Goal: Task Accomplishment & Management: Manage account settings

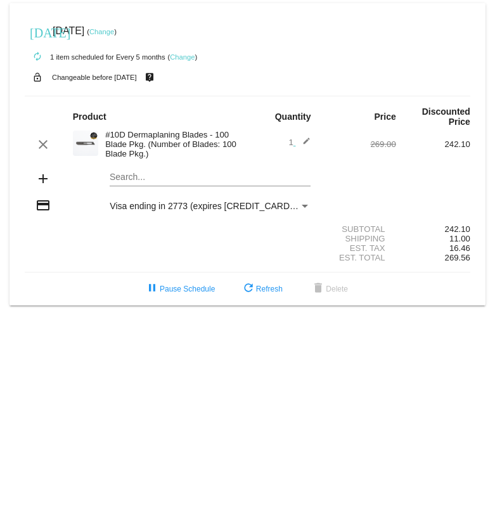
click at [114, 33] on link "Change" at bounding box center [101, 32] width 25 height 8
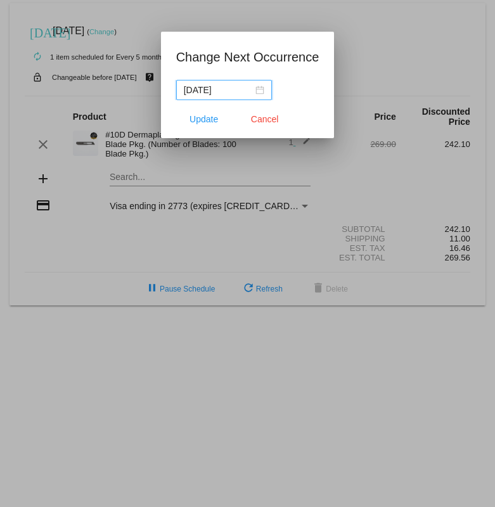
click at [253, 92] on div "[DATE]" at bounding box center [224, 90] width 80 height 14
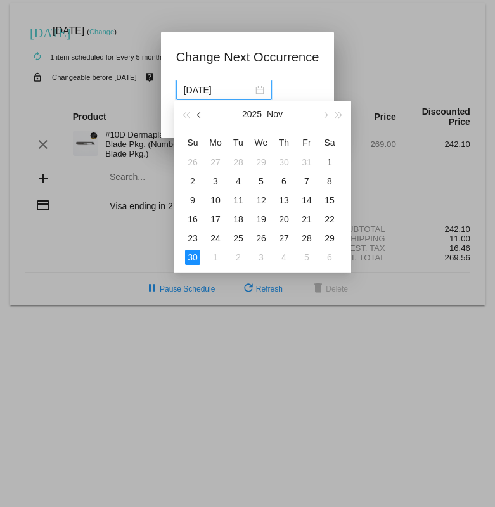
click at [201, 111] on button "button" at bounding box center [200, 113] width 14 height 25
click at [220, 163] on div "1" at bounding box center [215, 162] width 15 height 15
type input "[DATE]"
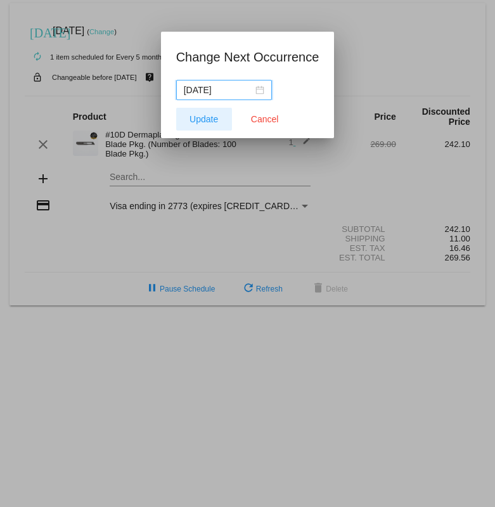
click at [208, 126] on button "Update" at bounding box center [204, 119] width 56 height 23
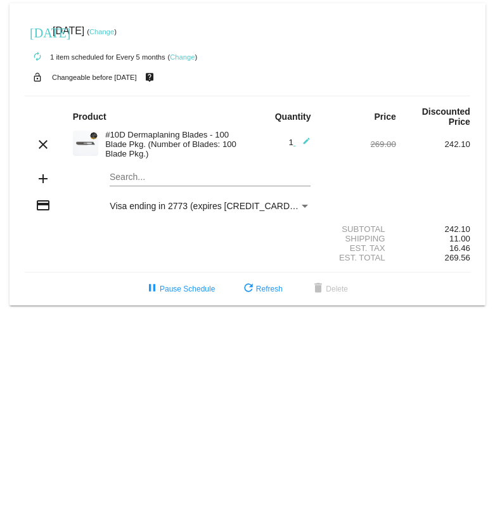
click at [183, 58] on link "Change" at bounding box center [182, 57] width 25 height 8
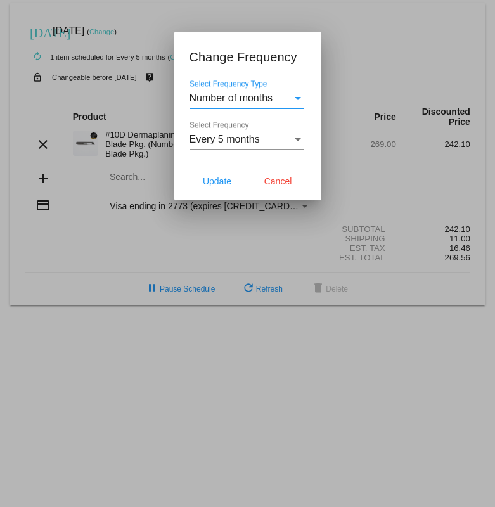
click at [282, 139] on div "Every 5 months" at bounding box center [240, 139] width 103 height 11
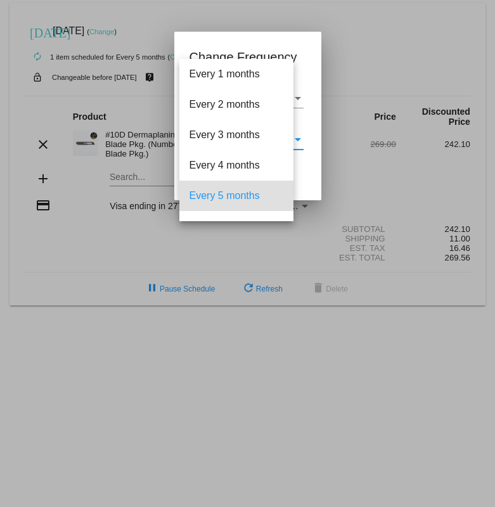
scroll to position [56, 0]
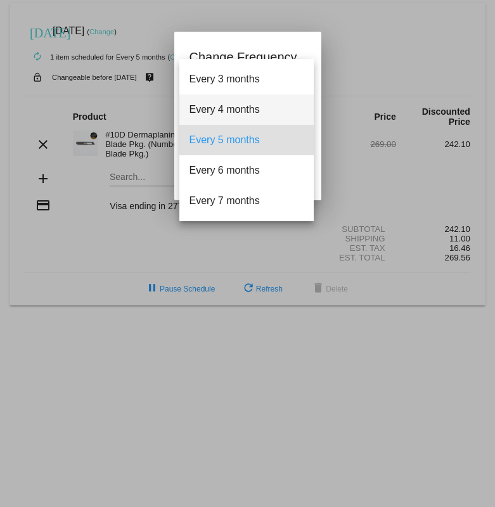
click at [253, 111] on span "Every 4 months" at bounding box center [246, 109] width 114 height 30
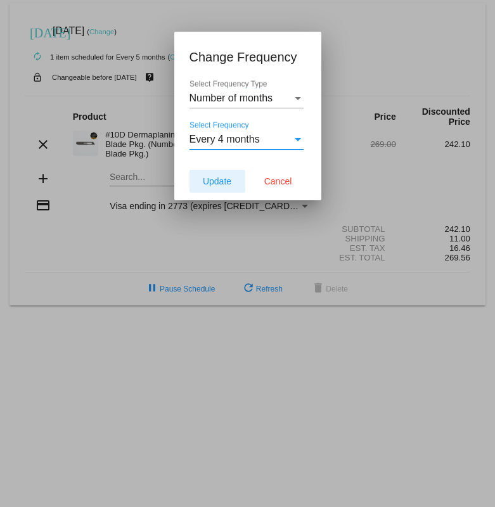
click at [232, 183] on button "Update" at bounding box center [217, 181] width 56 height 23
